Goal: Task Accomplishment & Management: Complete application form

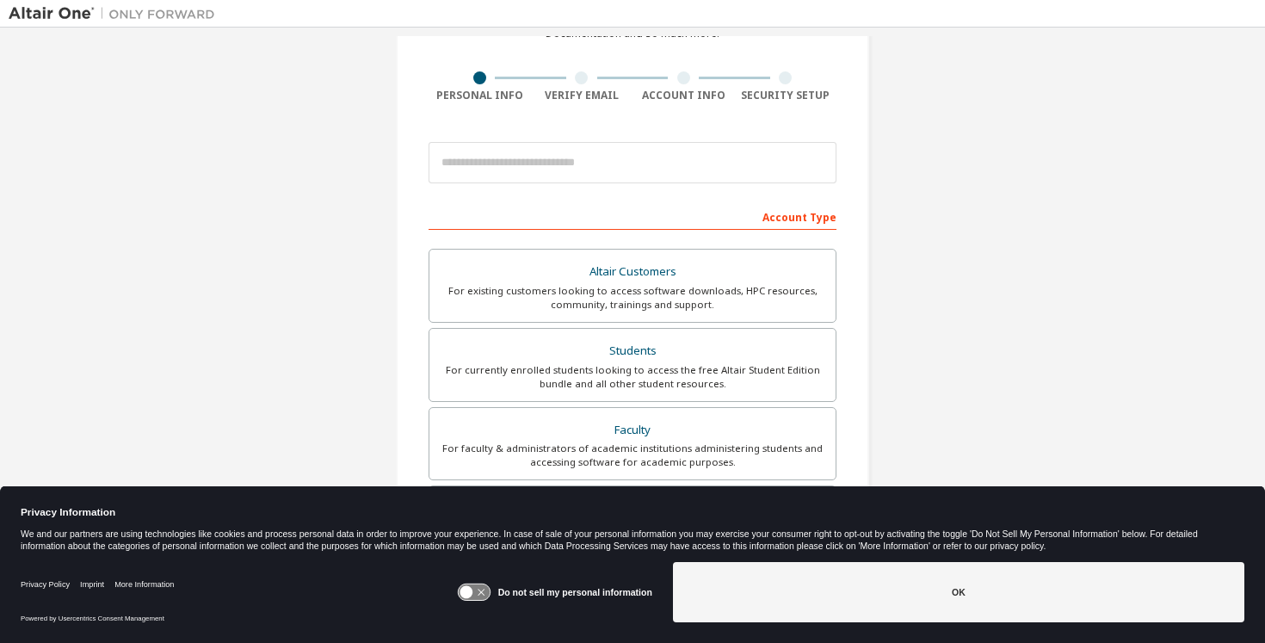
scroll to position [122, 0]
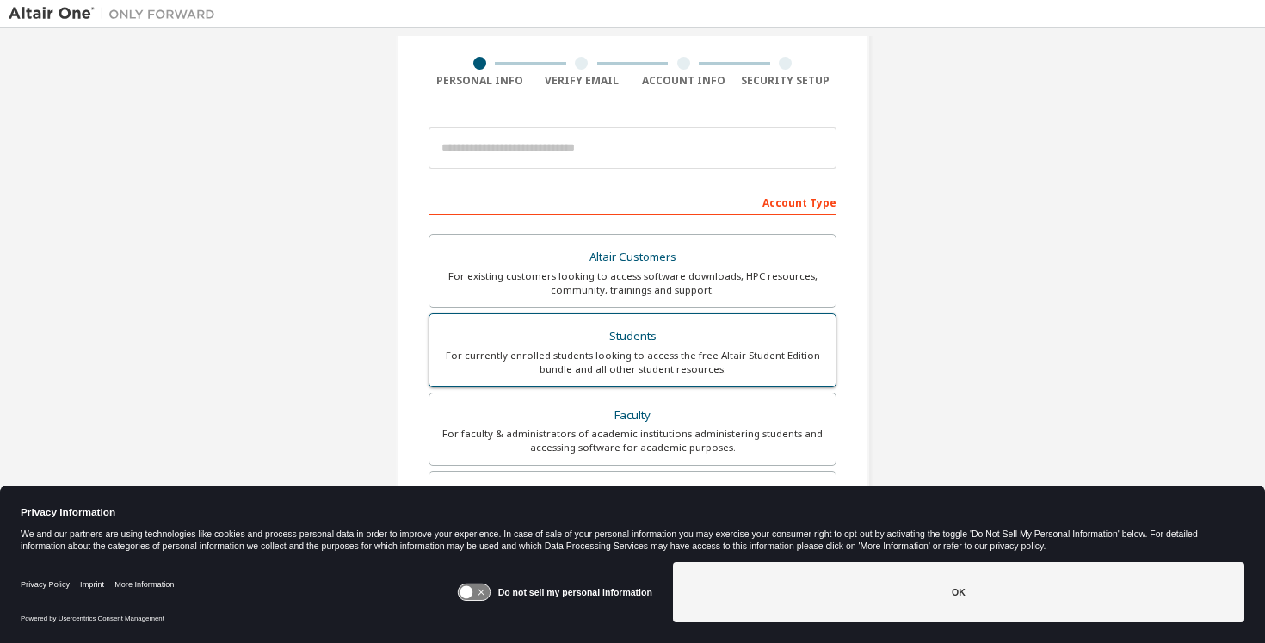
click at [731, 361] on div "For currently enrolled students looking to access the free Altair Student Editi…" at bounding box center [633, 363] width 386 height 28
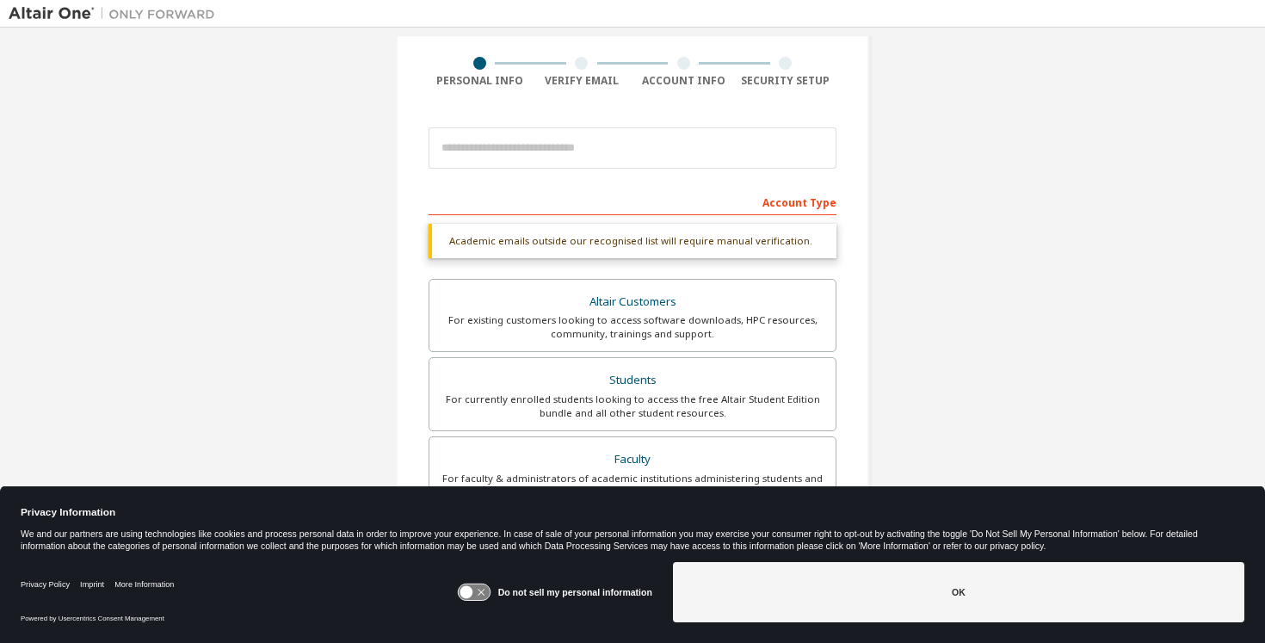
click at [472, 595] on icon at bounding box center [466, 592] width 13 height 13
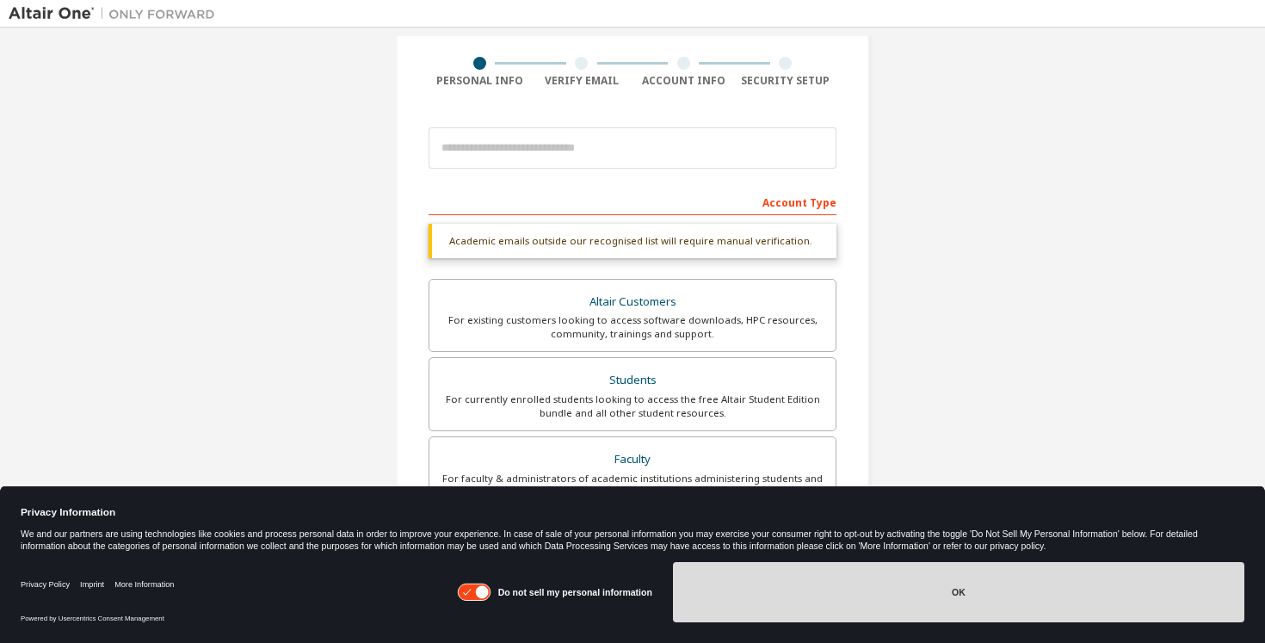
click at [716, 595] on button "OK" at bounding box center [958, 592] width 571 height 60
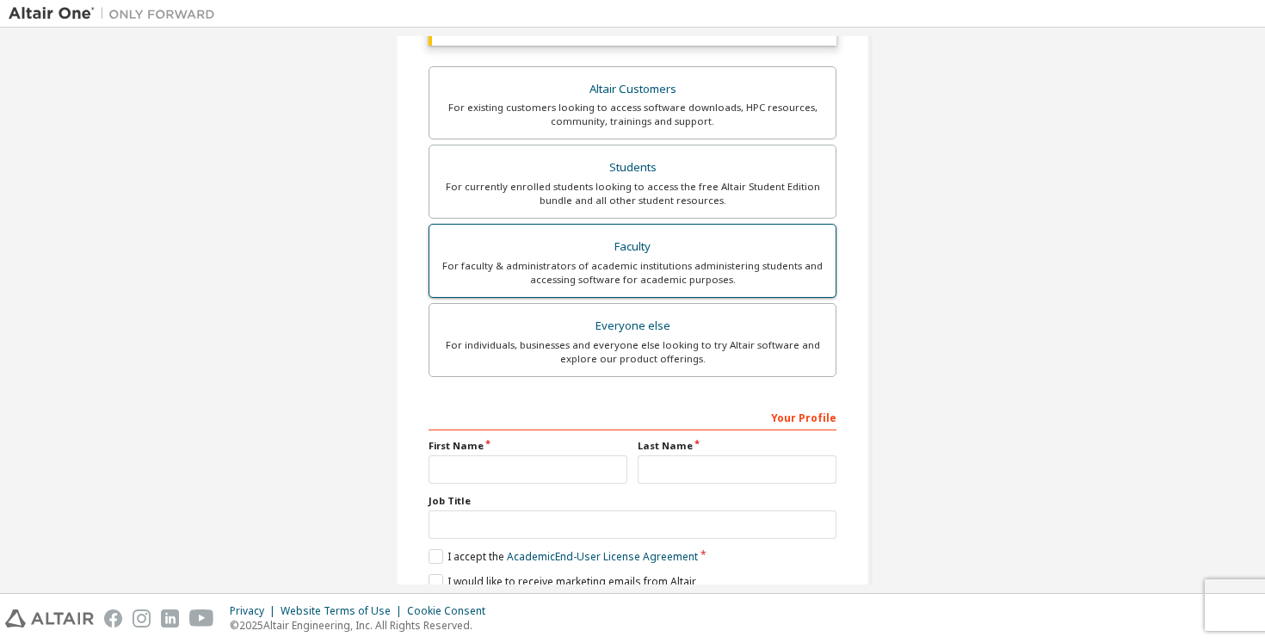
scroll to position [366, 0]
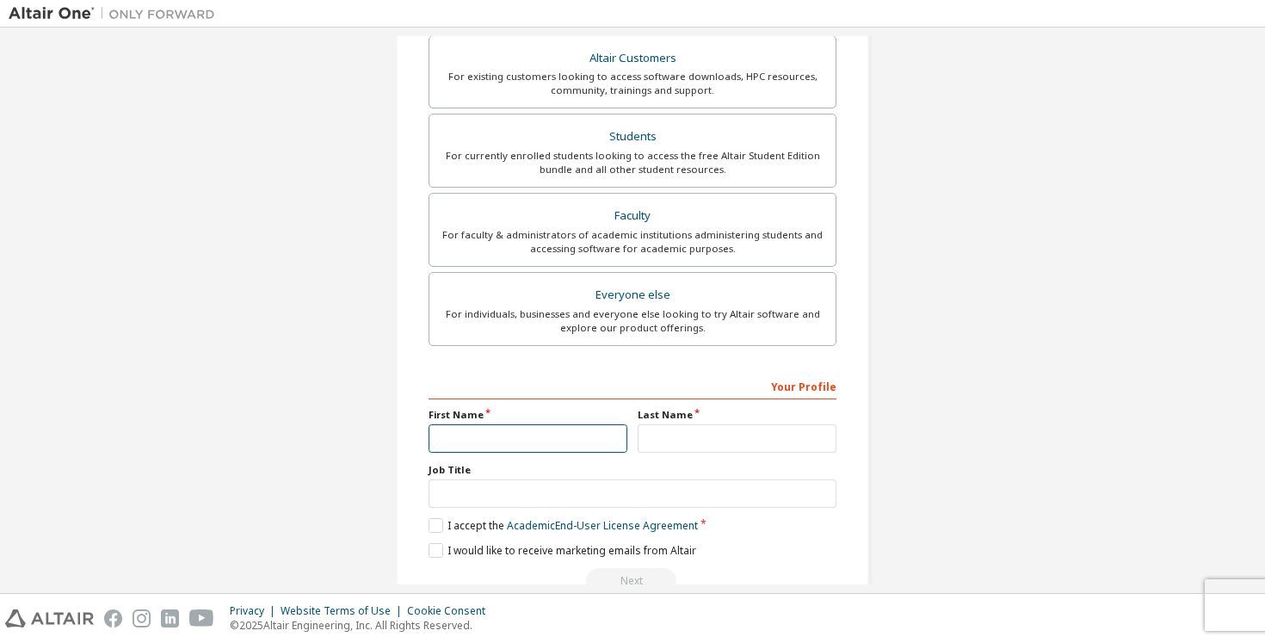
click at [590, 431] on input "text" at bounding box center [528, 438] width 199 height 28
type input "******"
type input "*******"
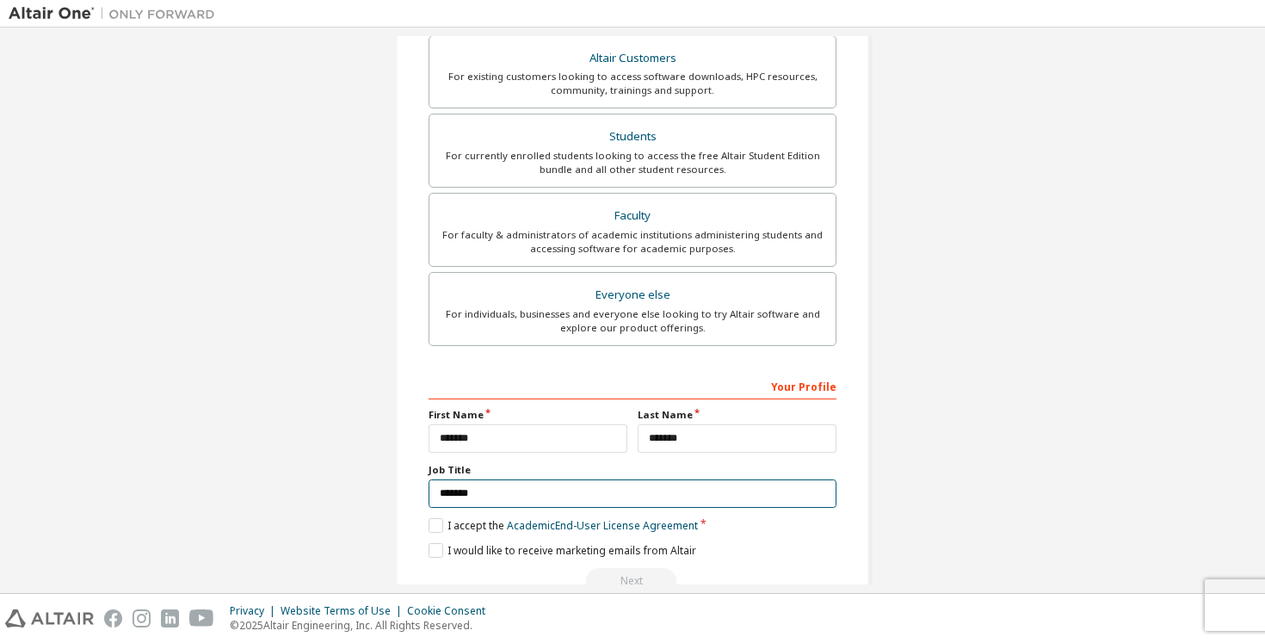
scroll to position [408, 0]
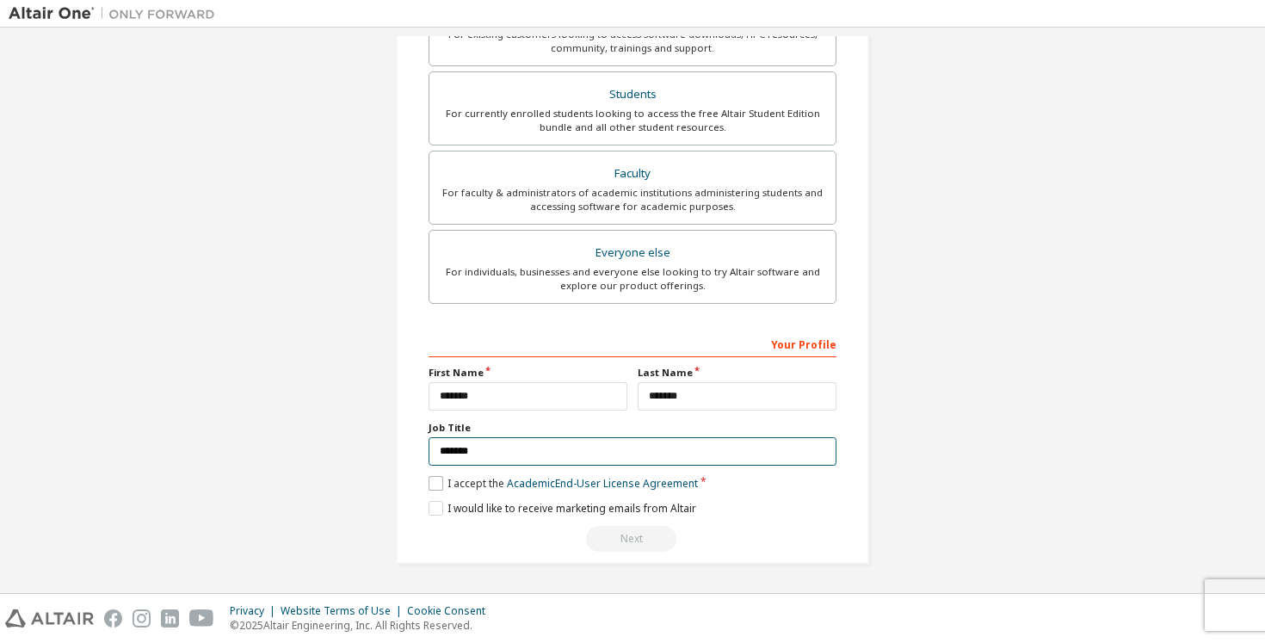
type input "*******"
click at [435, 486] on label "I accept the Academic End-User License Agreement" at bounding box center [563, 483] width 269 height 15
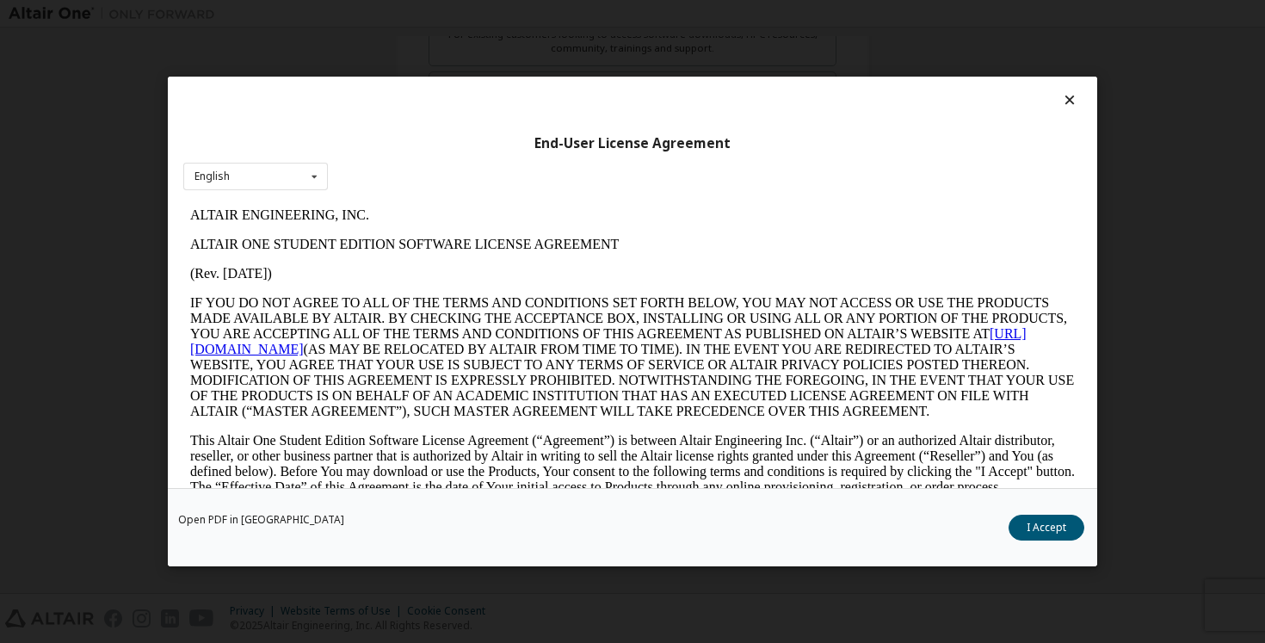
scroll to position [0, 0]
click at [1011, 528] on button "I Accept" at bounding box center [1047, 528] width 76 height 26
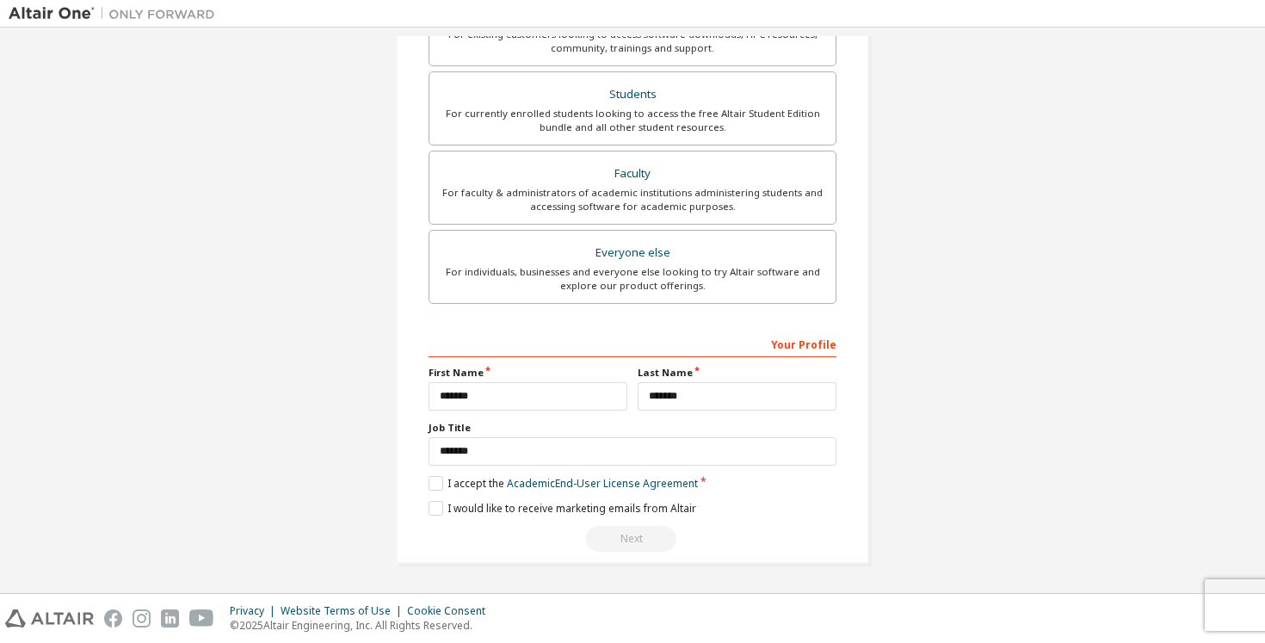
click at [626, 551] on div "Next" at bounding box center [633, 539] width 408 height 26
click at [429, 507] on label "I would like to receive marketing emails from Altair" at bounding box center [563, 508] width 268 height 15
click at [432, 509] on label "I would like to receive marketing emails from Altair" at bounding box center [563, 508] width 268 height 15
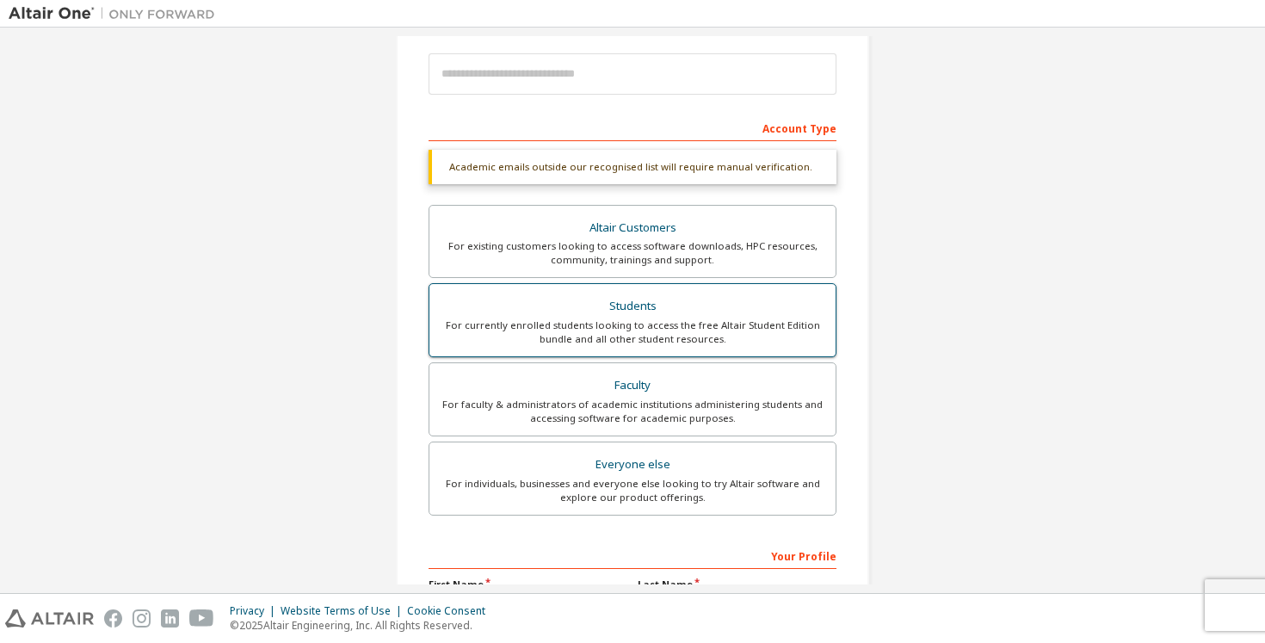
click at [594, 342] on div "For currently enrolled students looking to access the free Altair Student Editi…" at bounding box center [633, 332] width 386 height 28
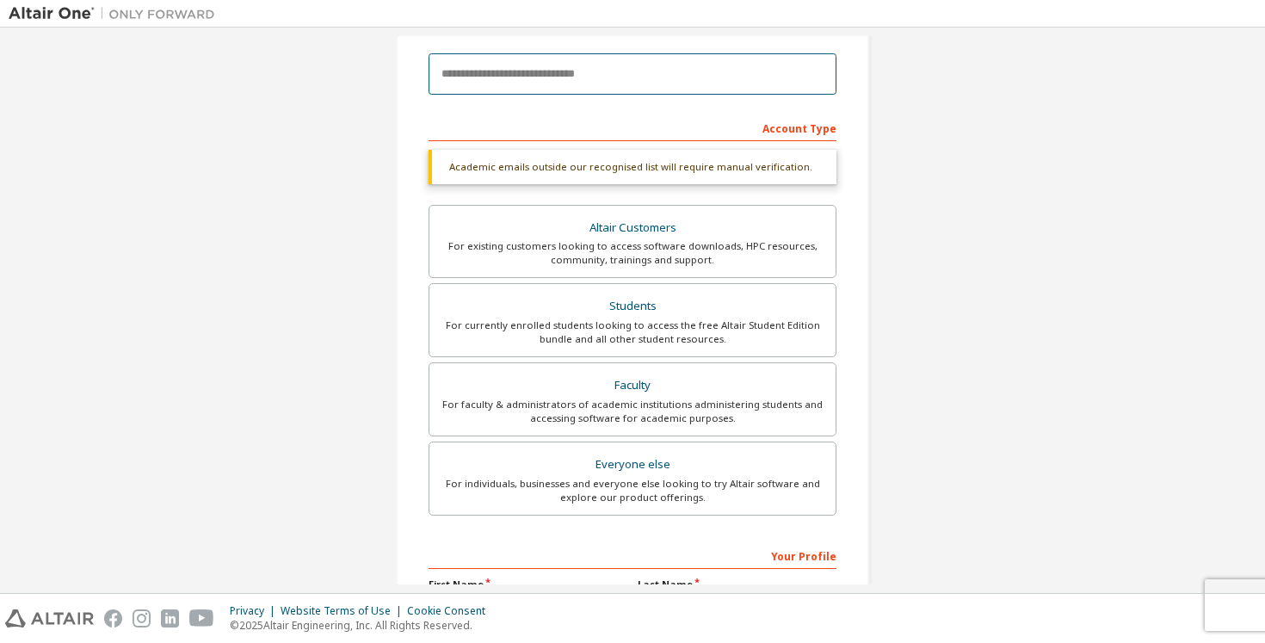
click at [562, 71] on input "email" at bounding box center [633, 73] width 408 height 41
type input "**********"
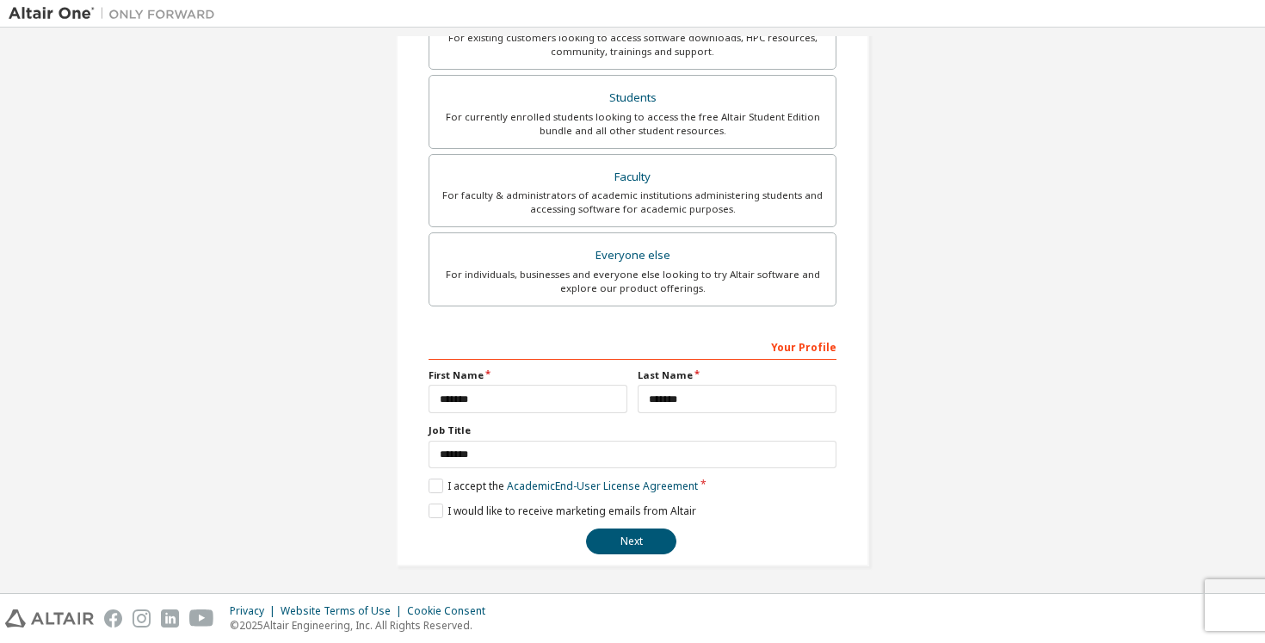
scroll to position [363, 0]
click at [604, 544] on button "Next" at bounding box center [631, 539] width 90 height 26
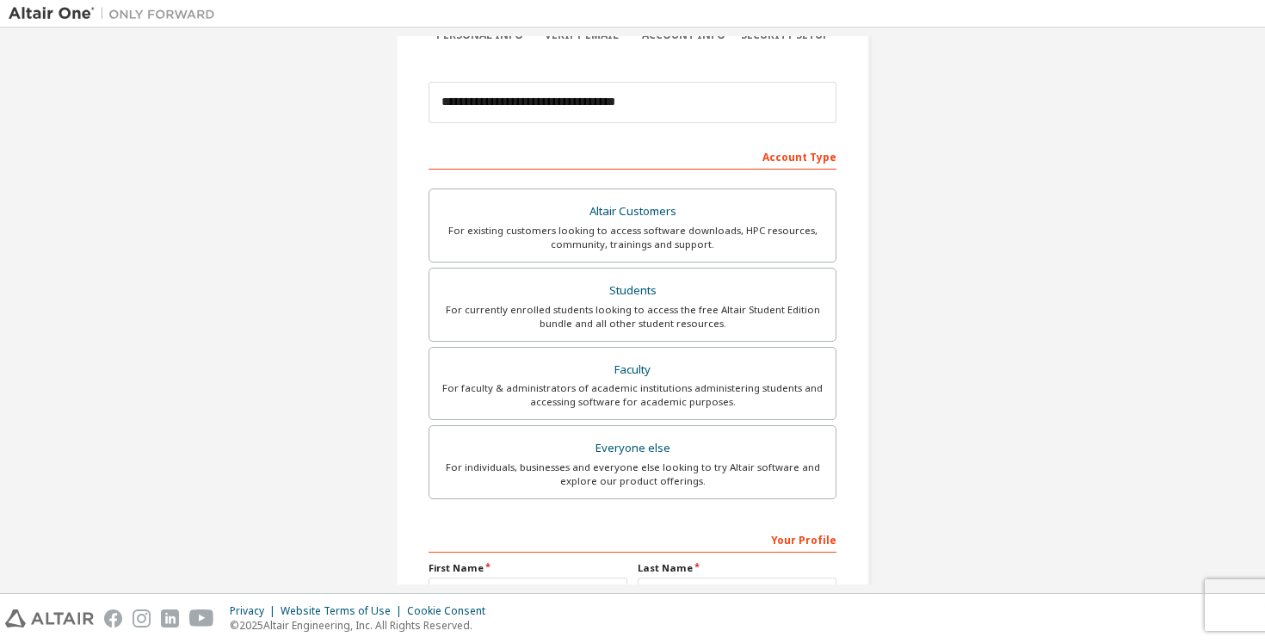
scroll to position [0, 0]
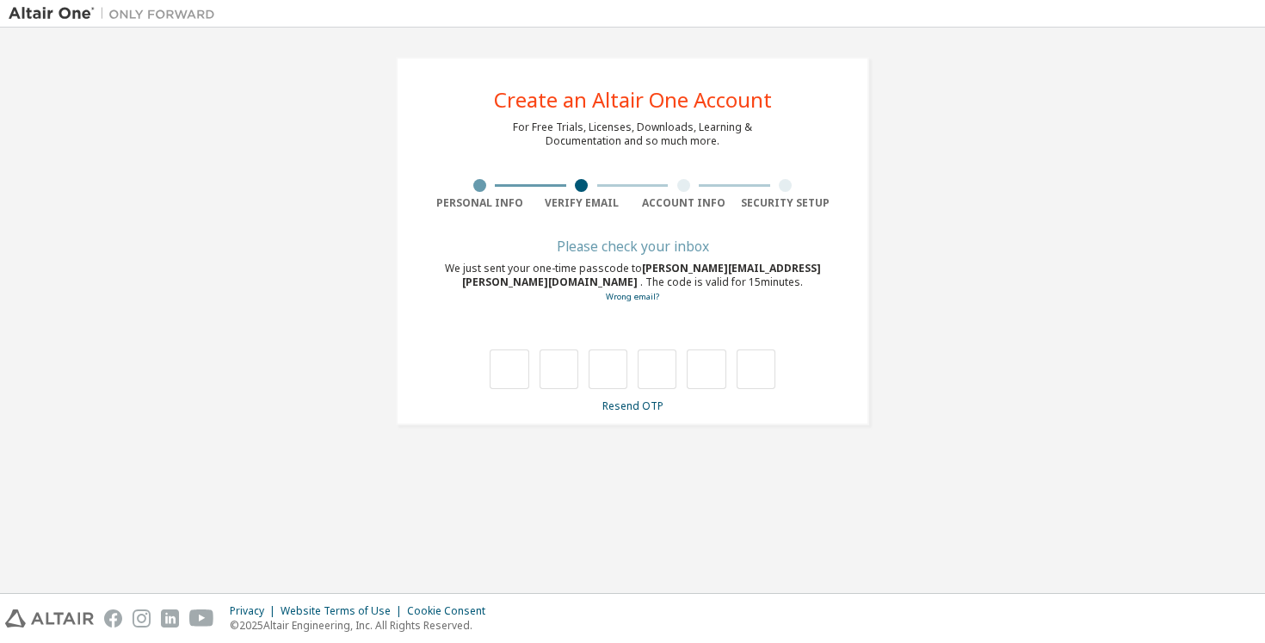
type input "*"
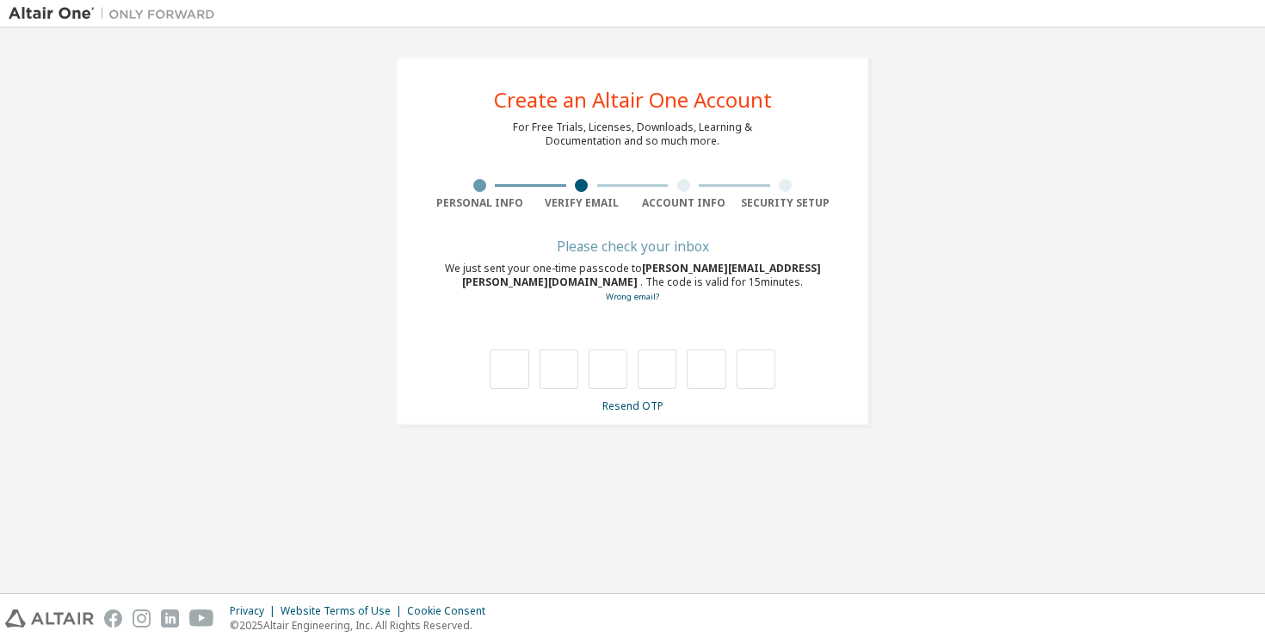
type input "*"
